Goal: Information Seeking & Learning: Learn about a topic

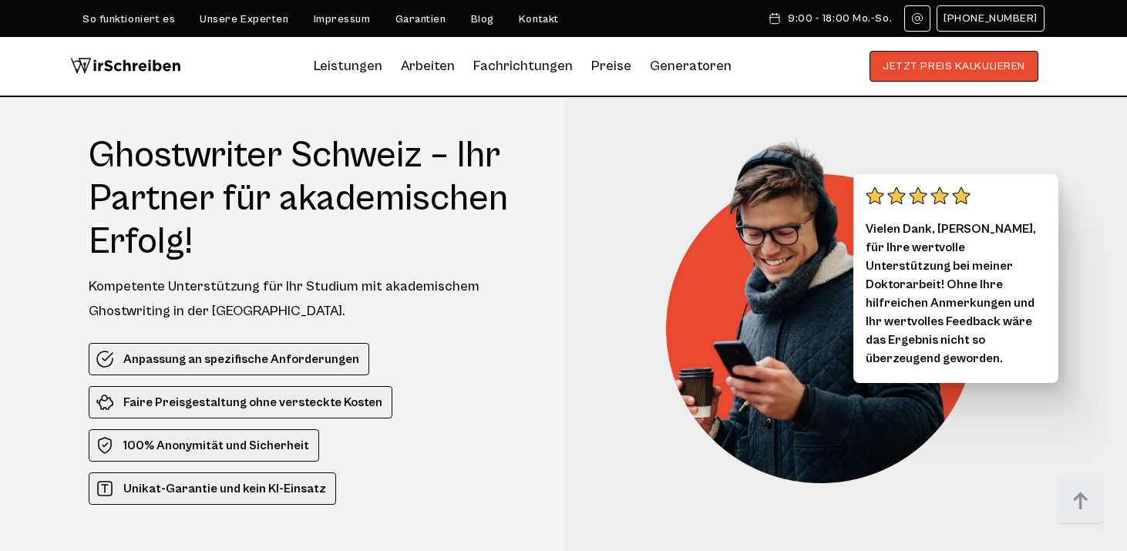
click at [1003, 137] on div "Vielen Dank, [PERSON_NAME], für Ihre wertvolle Unterstützung bei meiner Doktora…" at bounding box center [786, 325] width 503 height 457
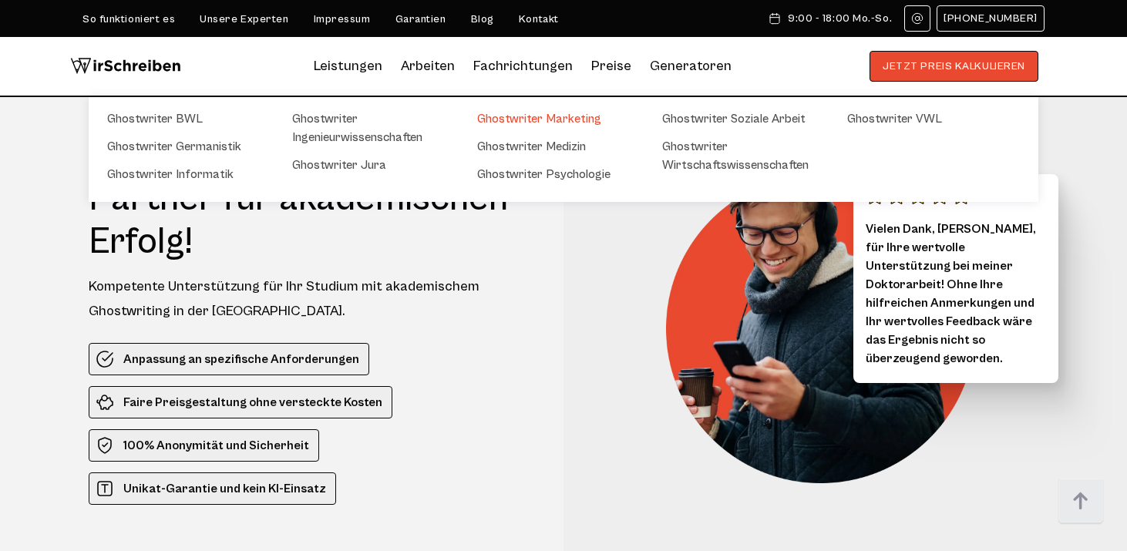
click at [496, 118] on link "Ghostwriter Marketing" at bounding box center [554, 118] width 154 height 18
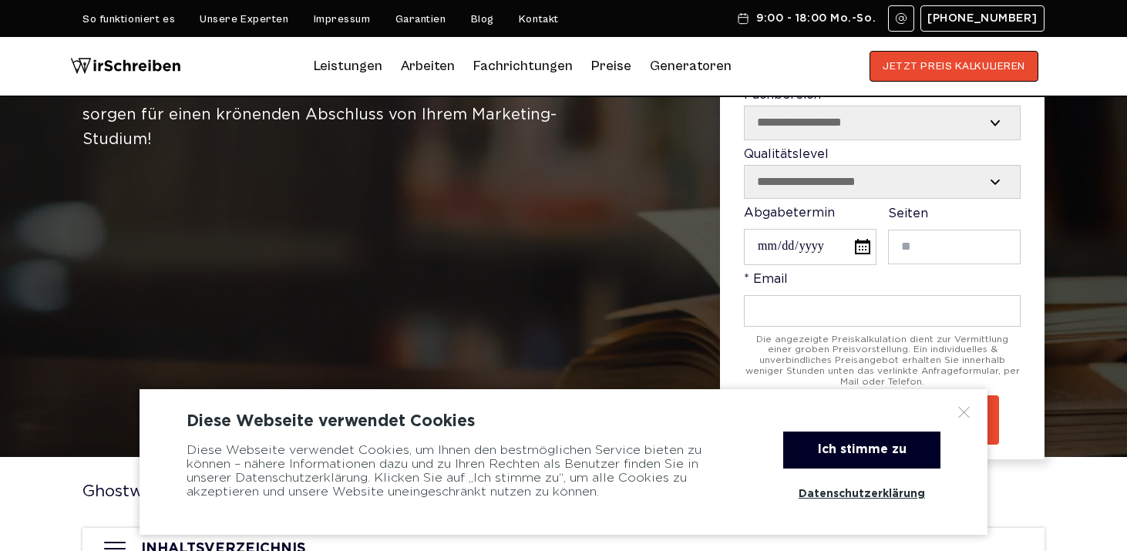
scroll to position [102, 0]
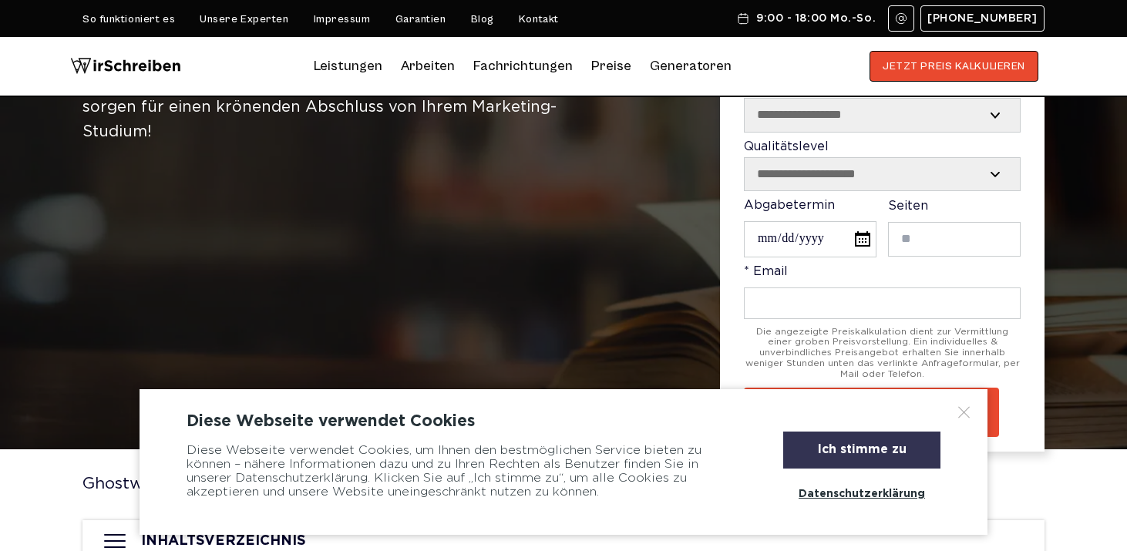
click at [866, 439] on div "Ich stimme zu" at bounding box center [861, 450] width 157 height 37
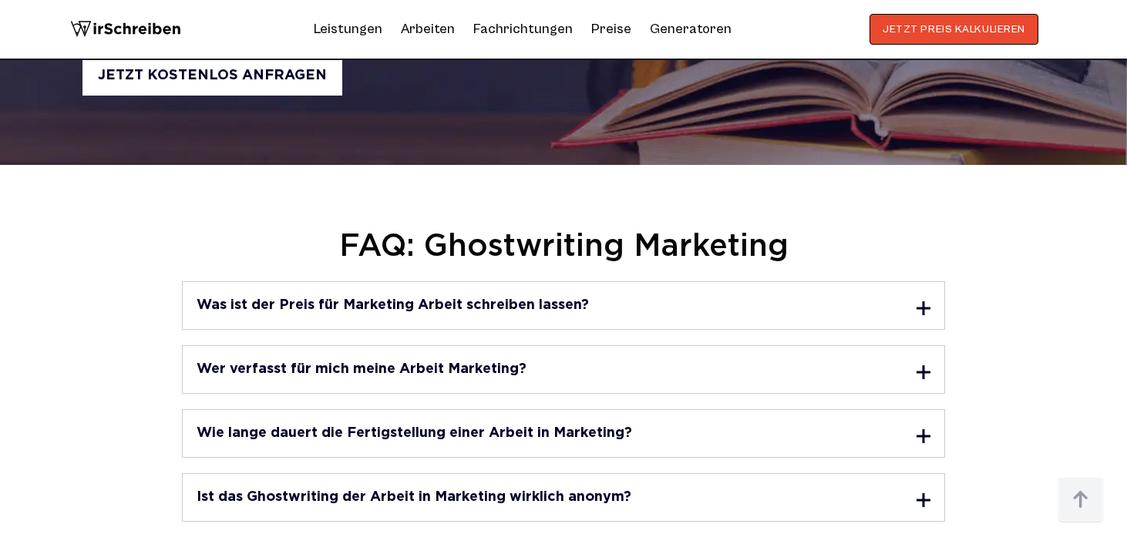
scroll to position [5282, 0]
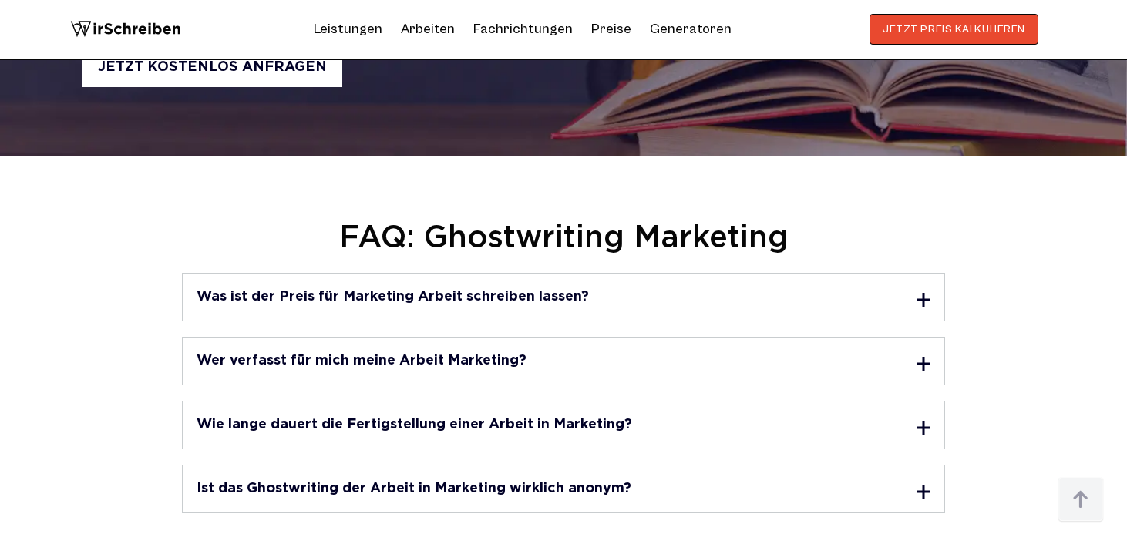
click at [553, 351] on div "Wer verfasst für mich meine Arbeit Marketing?" at bounding box center [564, 360] width 734 height 19
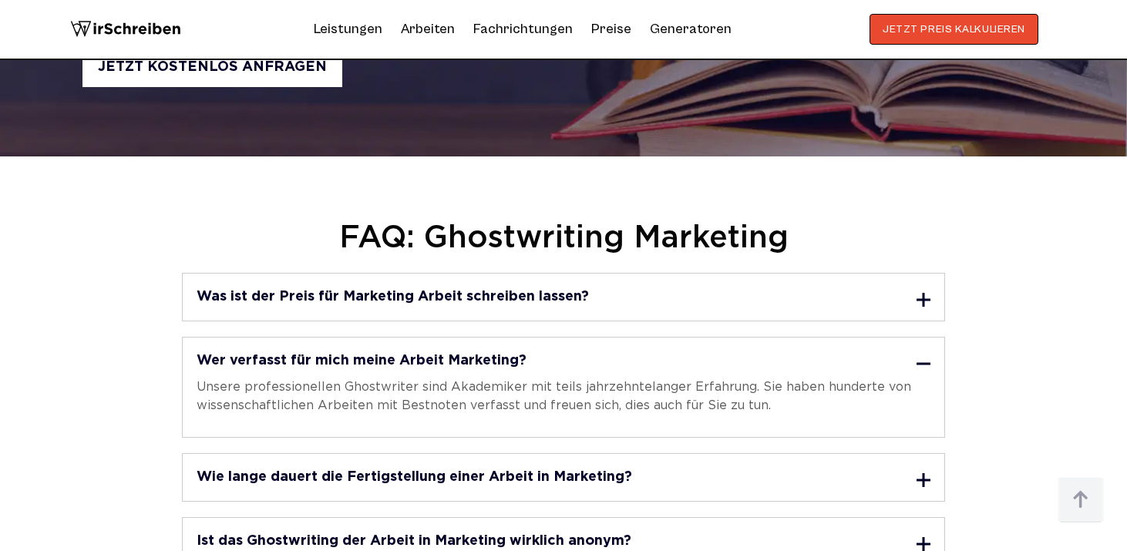
click at [553, 351] on div "Wer verfasst für mich meine Arbeit Marketing?" at bounding box center [564, 360] width 734 height 19
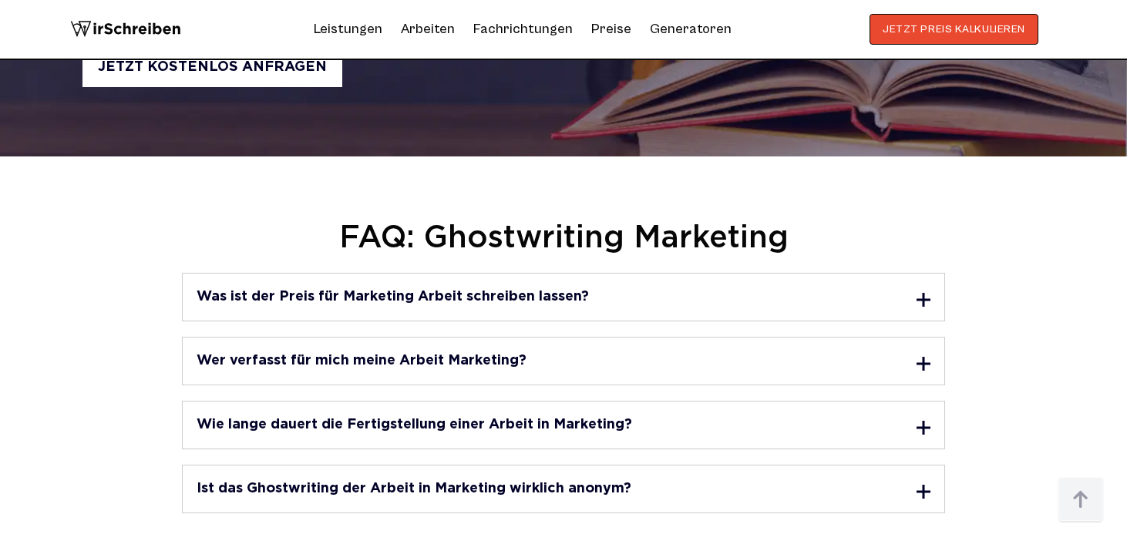
click at [519, 418] on h3 "Wie lange dauert die Fertigstellung einer Arbeit in Marketing?" at bounding box center [414, 425] width 435 height 14
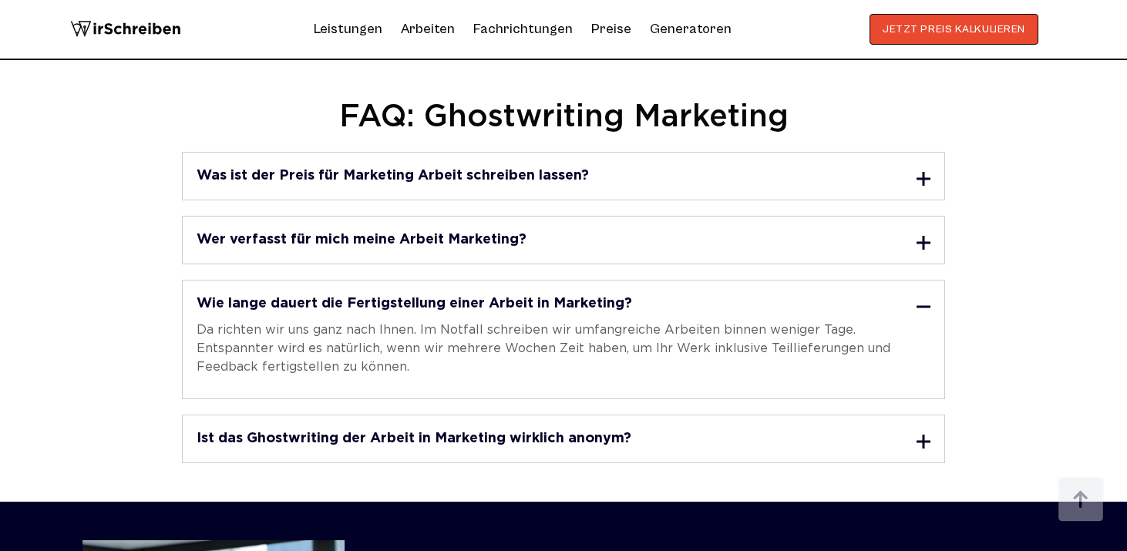
scroll to position [5409, 0]
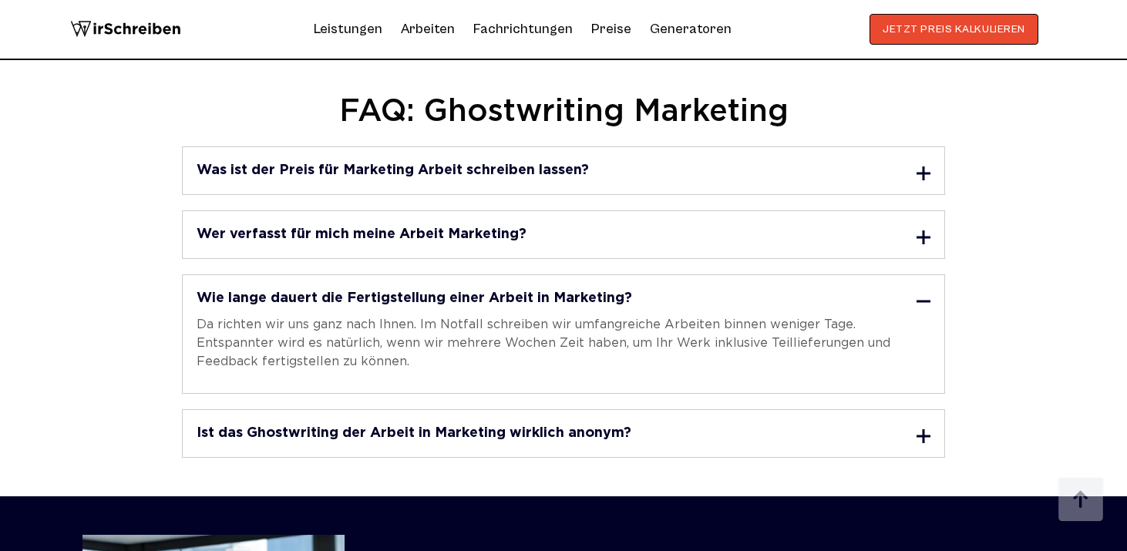
click at [507, 426] on h3 "Ist das Ghostwriting der Arbeit in Marketing wirklich anonym?" at bounding box center [414, 433] width 435 height 14
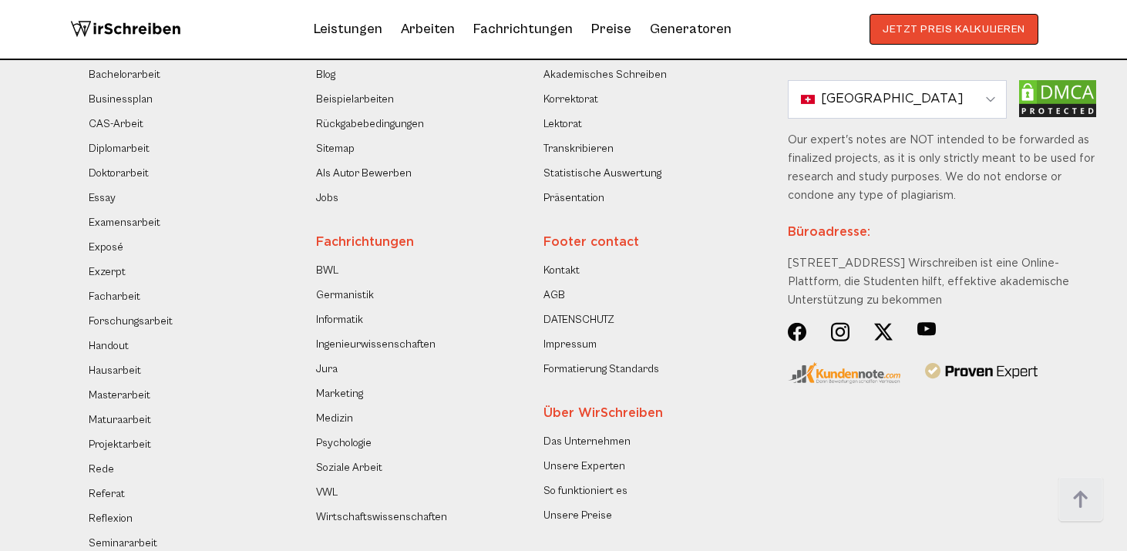
scroll to position [6330, 0]
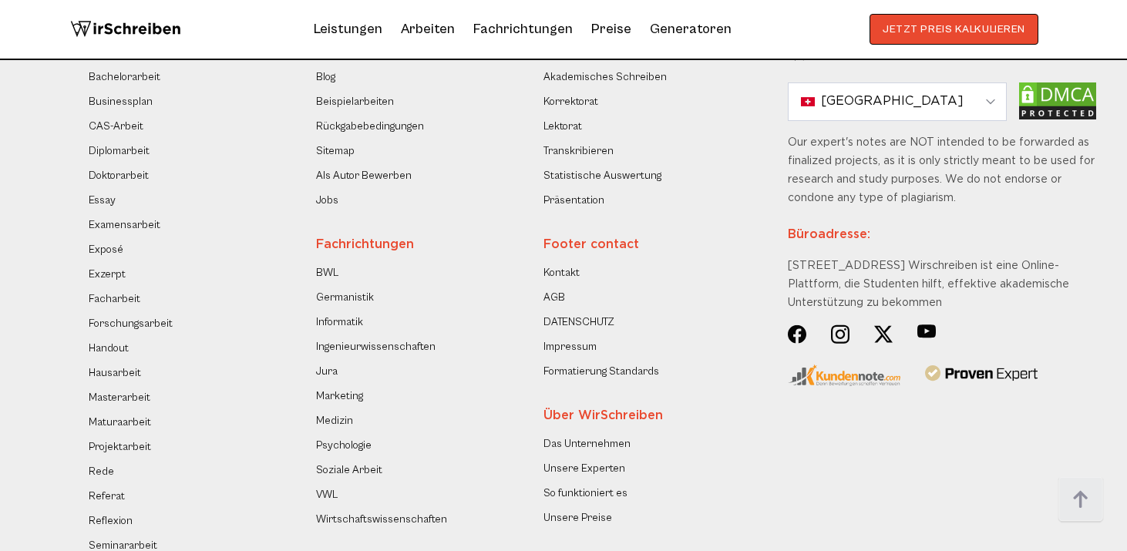
click at [851, 365] on img at bounding box center [844, 376] width 113 height 22
